Goal: Find contact information: Find contact information

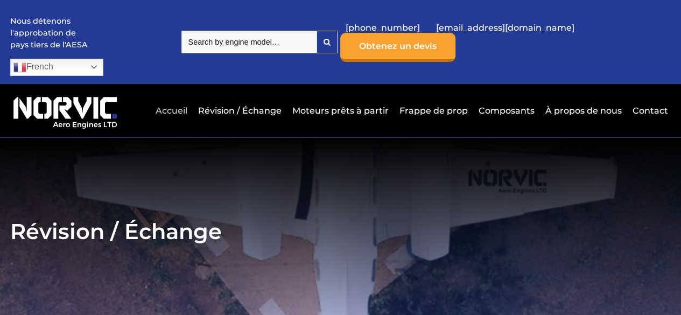
click at [182, 97] on link "Accueil" at bounding box center [171, 110] width 37 height 26
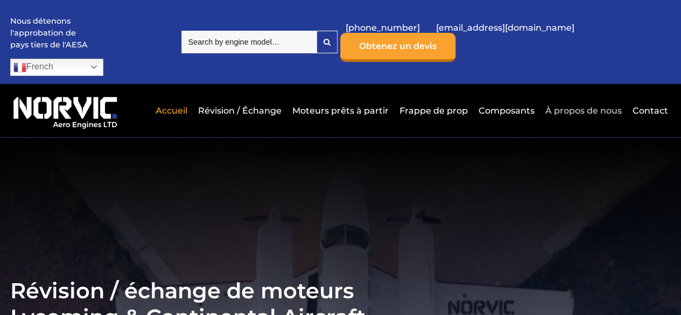
click at [582, 97] on link "À propos de nous" at bounding box center [584, 110] width 82 height 26
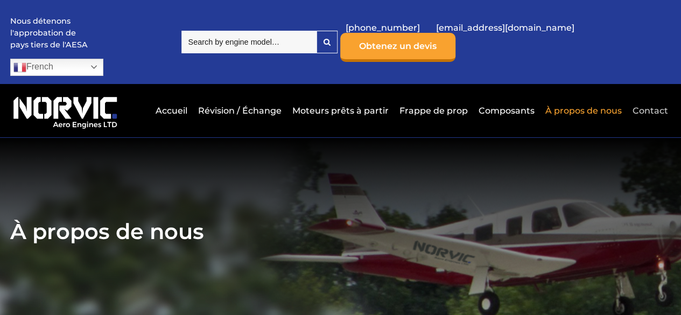
click at [650, 97] on link "Contact" at bounding box center [649, 110] width 38 height 26
